Goal: Transaction & Acquisition: Purchase product/service

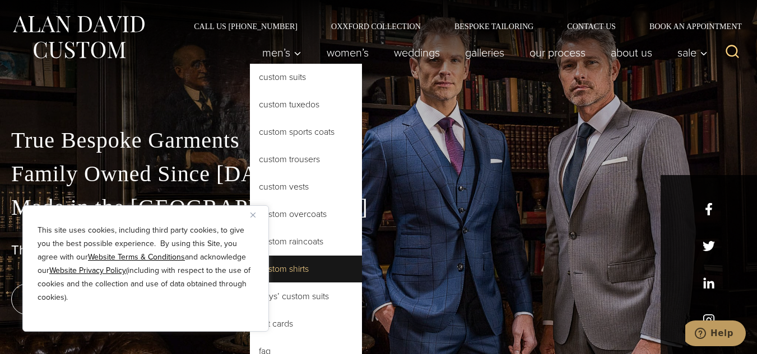
click at [284, 272] on link "Custom Shirts" at bounding box center [306, 269] width 112 height 27
